Goal: Information Seeking & Learning: Learn about a topic

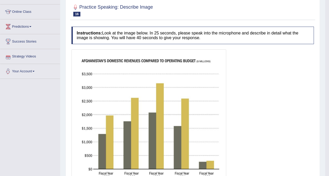
scroll to position [10, 0]
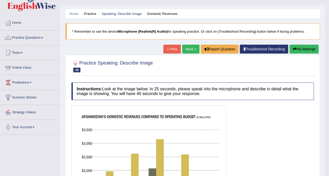
click at [189, 52] on link "Next »" at bounding box center [190, 49] width 17 height 9
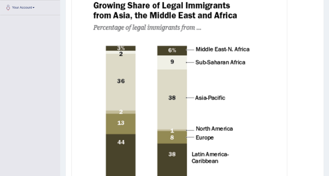
scroll to position [131, 0]
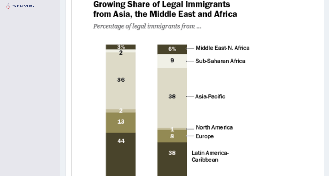
drag, startPoint x: 325, startPoint y: 98, endPoint x: 327, endPoint y: 111, distance: 13.4
click at [327, 111] on div "Home Practice Speaking: Describe Image Growing Share * Remember to use the devi…" at bounding box center [194, 80] width 269 height 422
drag, startPoint x: 327, startPoint y: 111, endPoint x: 328, endPoint y: 116, distance: 4.7
click at [328, 116] on div "Home Practice Speaking: Describe Image Growing Share * Remember to use the devi…" at bounding box center [194, 80] width 269 height 422
drag, startPoint x: 328, startPoint y: 116, endPoint x: 333, endPoint y: 140, distance: 24.9
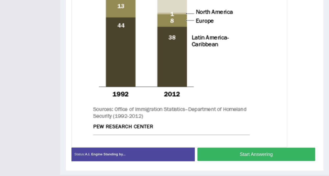
scroll to position [250, 0]
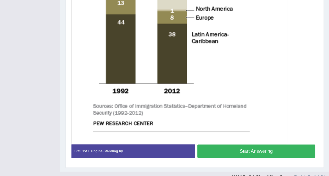
click at [269, 151] on button "Start Answering" at bounding box center [256, 151] width 118 height 13
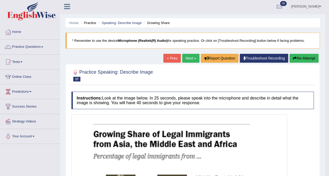
scroll to position [0, 0]
